Goal: Transaction & Acquisition: Book appointment/travel/reservation

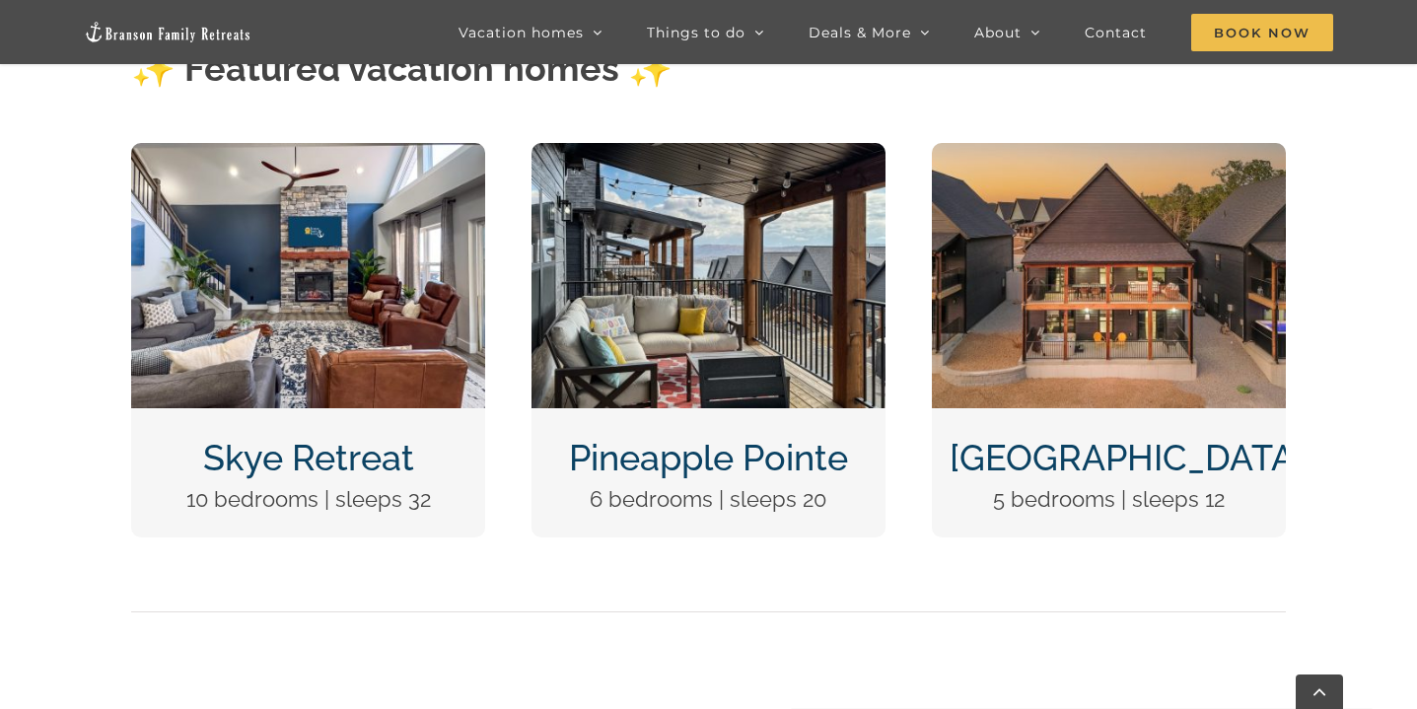
scroll to position [796, 0]
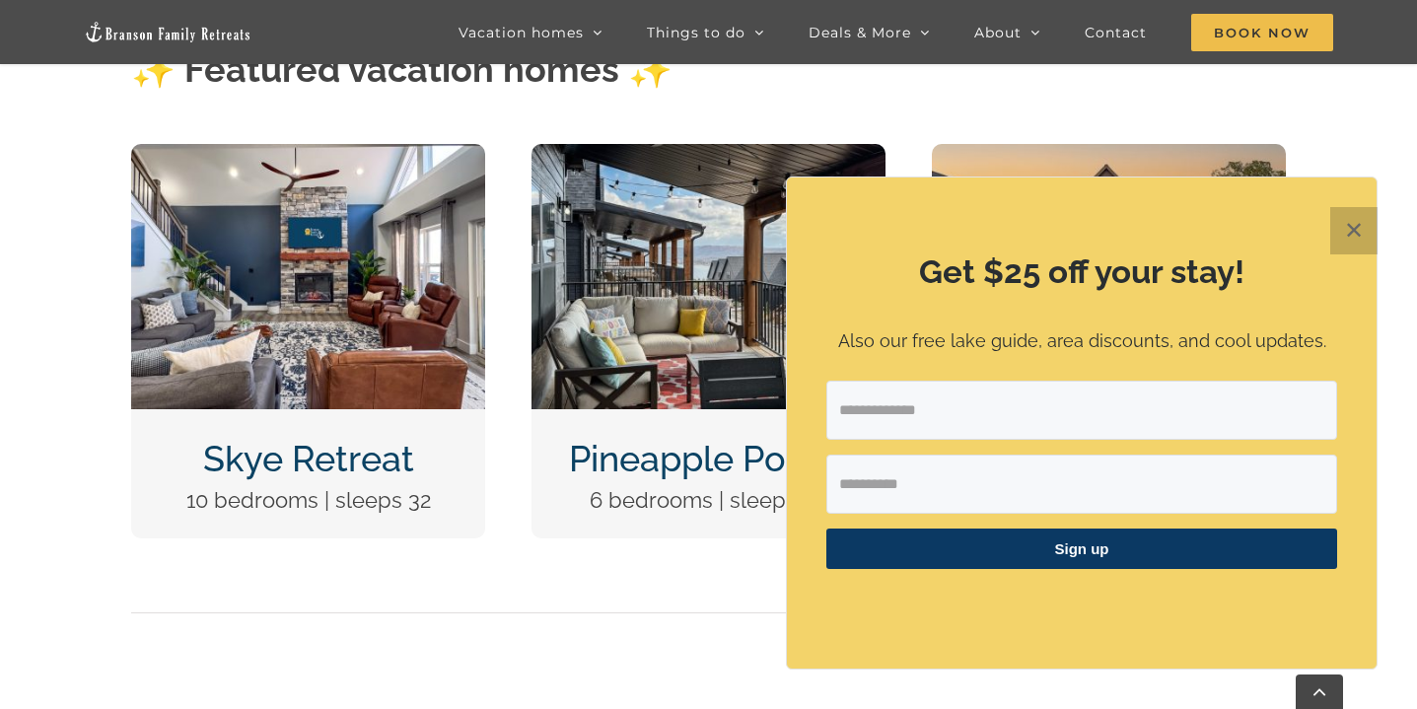
click at [1353, 219] on button "✕" at bounding box center [1353, 230] width 47 height 47
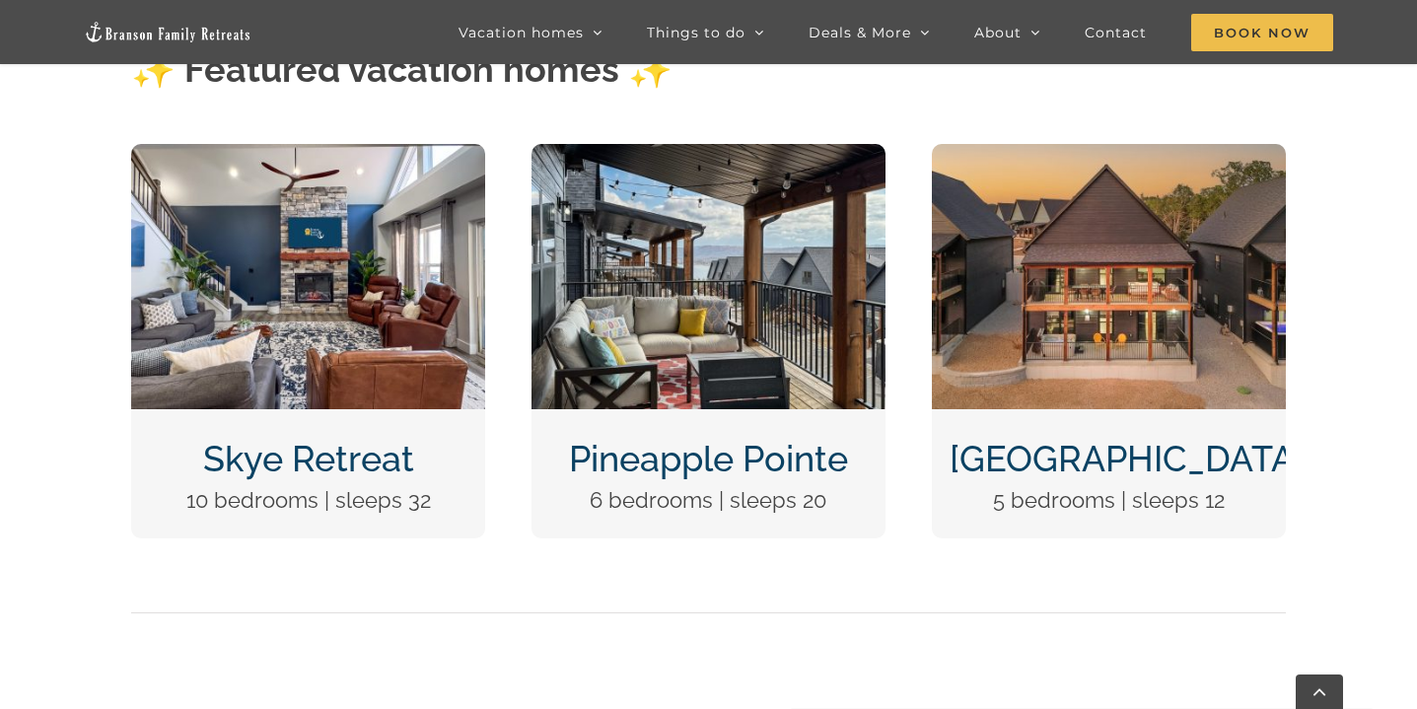
click at [1129, 252] on img "DCIM100MEDIADJI_0124.JPG" at bounding box center [1109, 276] width 354 height 265
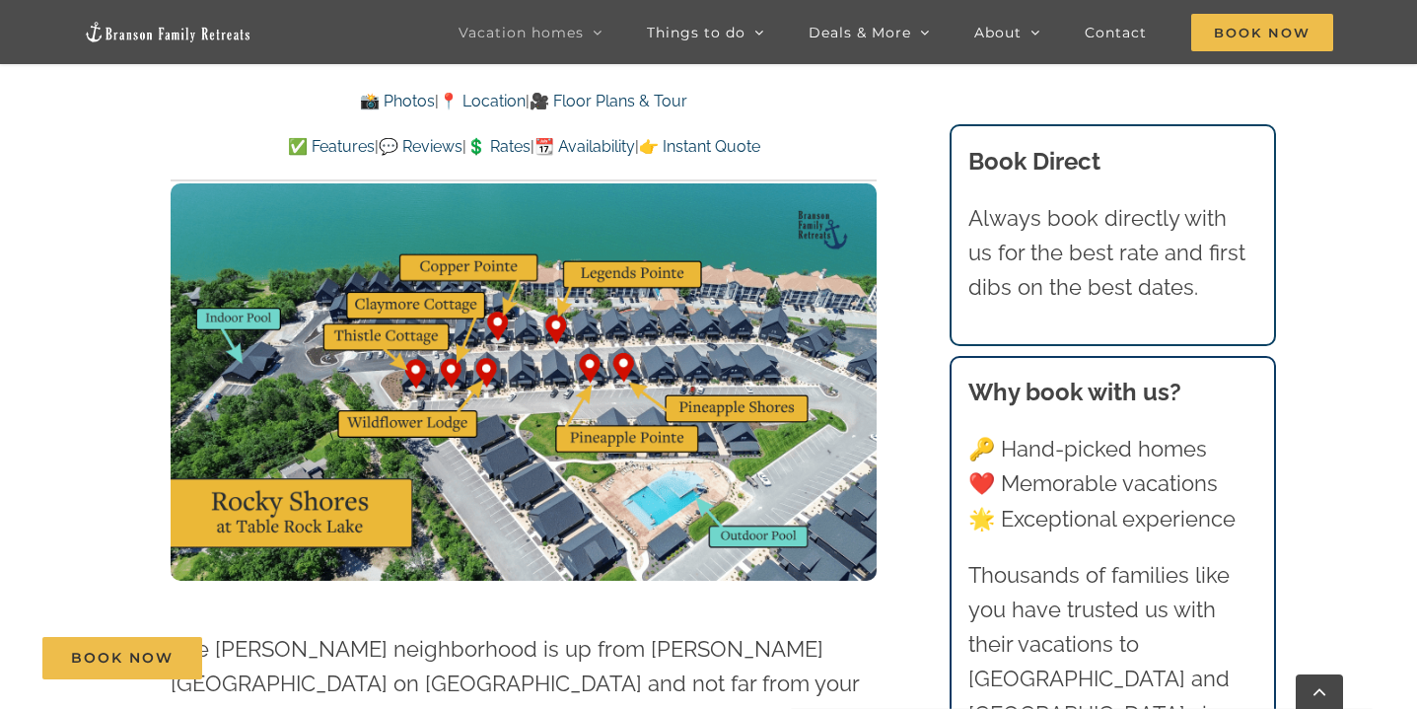
scroll to position [4916, 0]
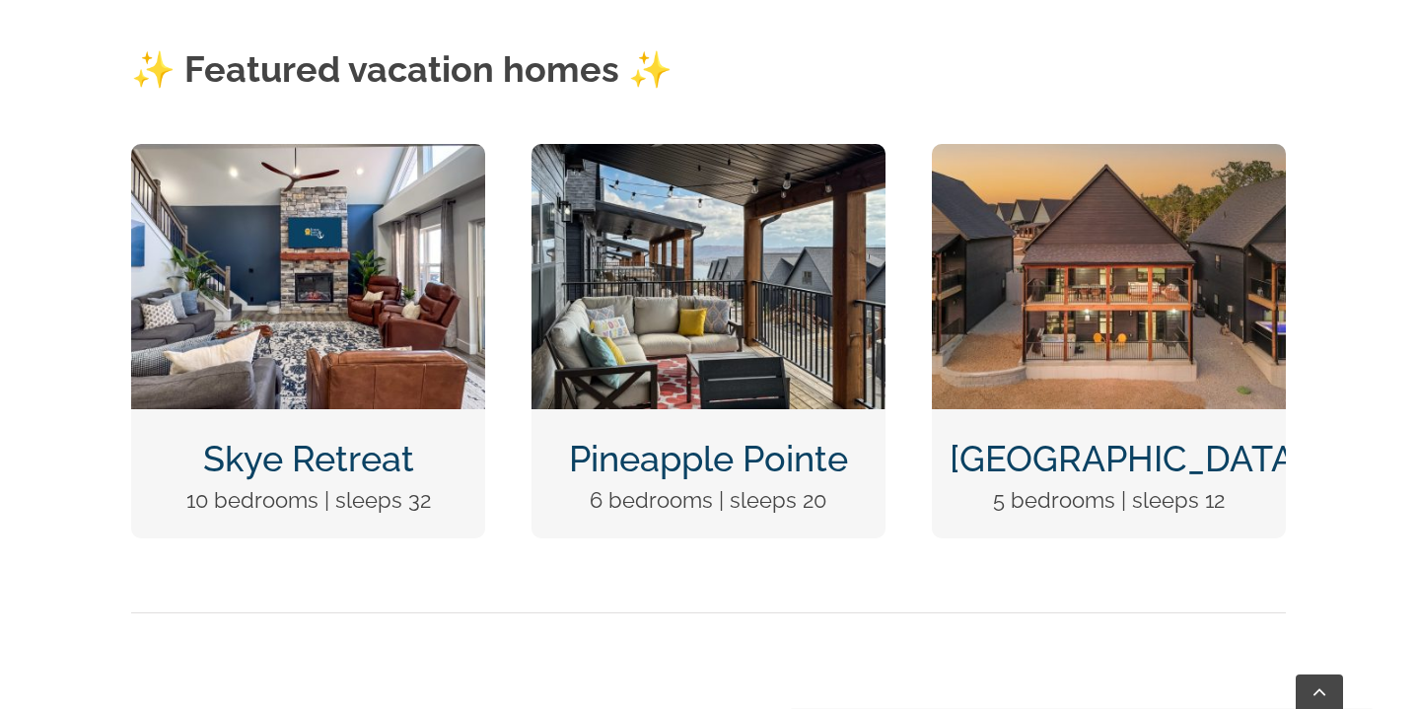
scroll to position [796, 0]
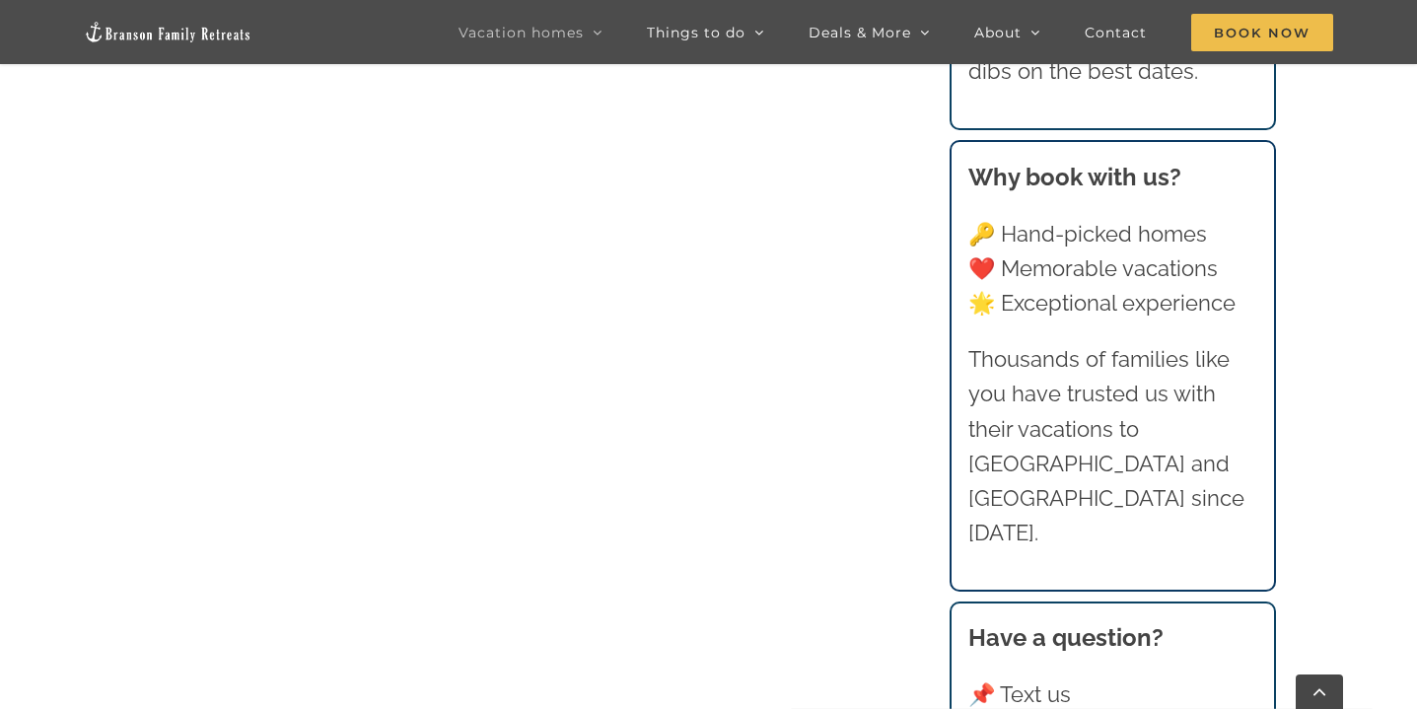
scroll to position [1551, 0]
